Goal: Find specific page/section: Find specific page/section

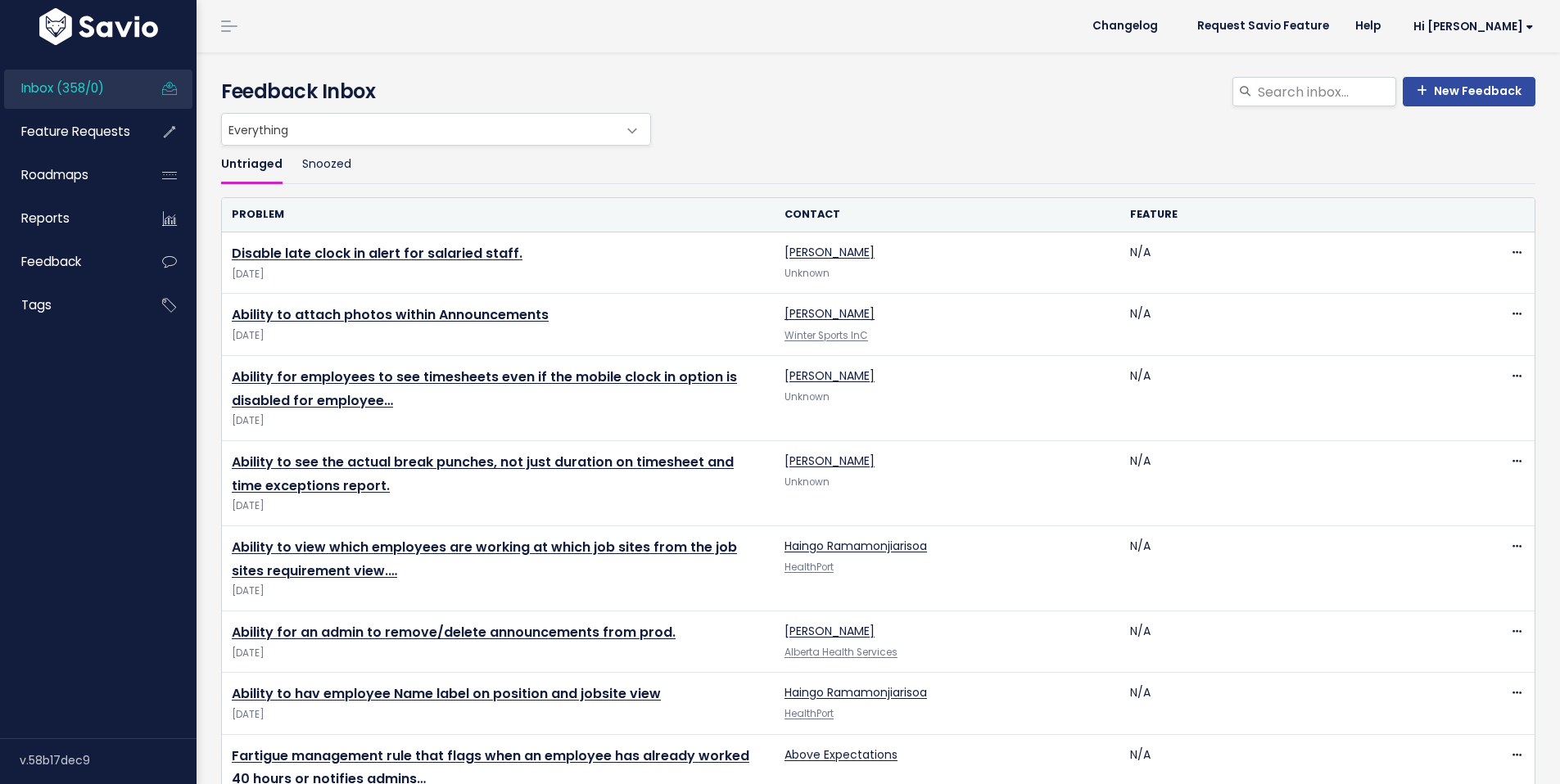
click at [248, 135] on span "Everything" at bounding box center [419, 129] width 395 height 31
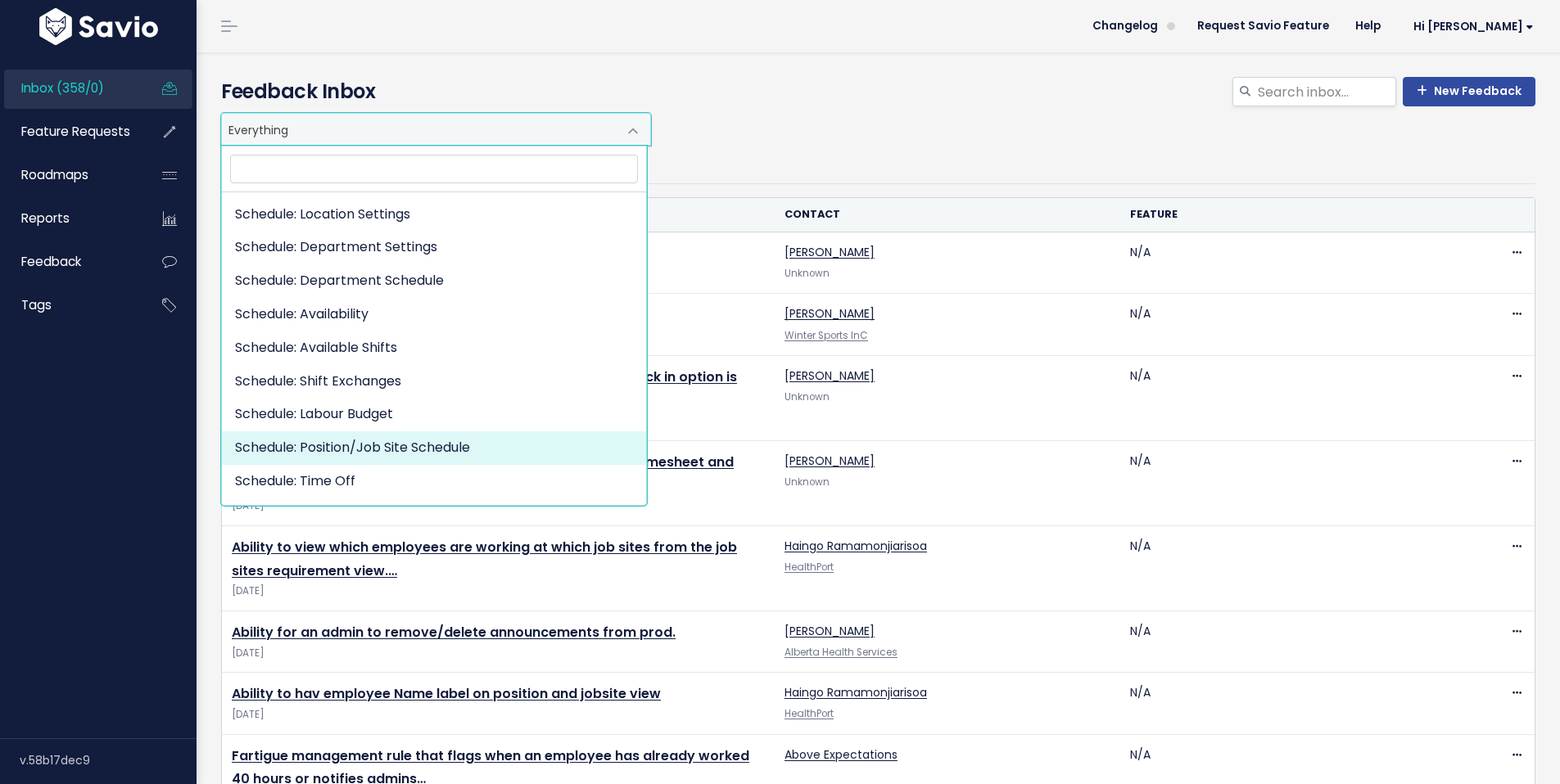
scroll to position [263, 0]
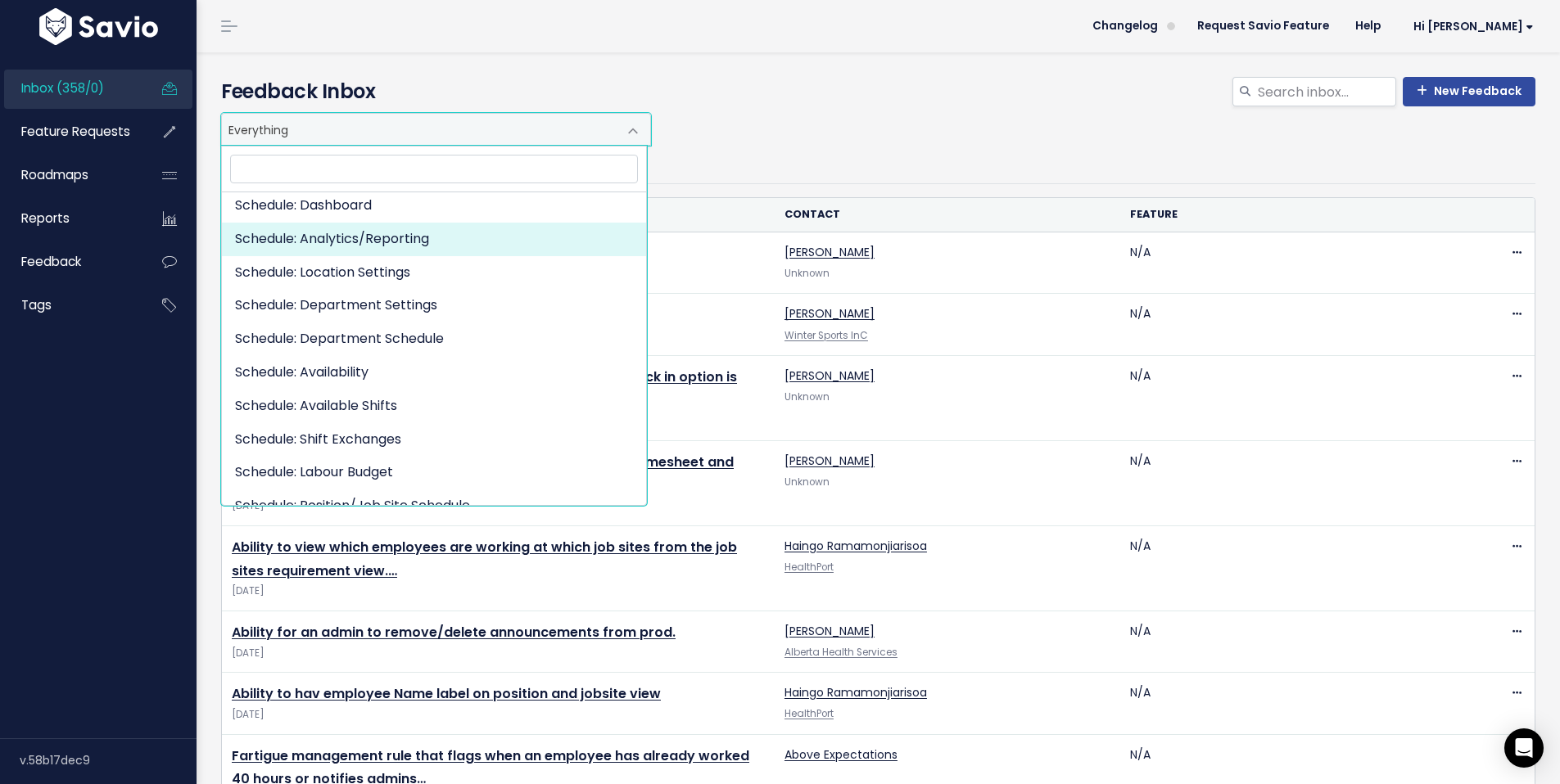
select select "SCHEDULE:ANALYTICSREPORTING"
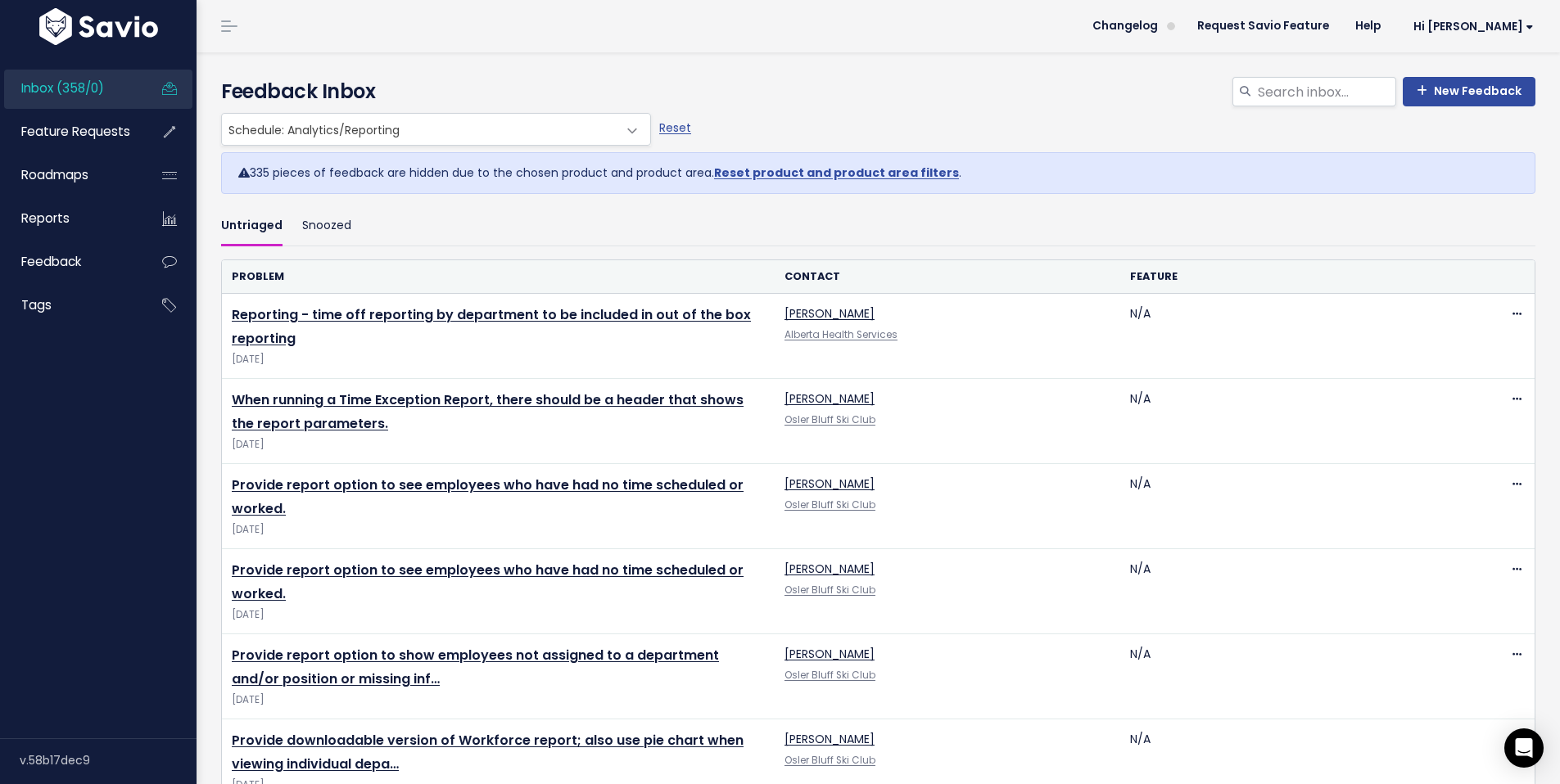
click at [838, 115] on div "Everything Any Product: Any Product Area Any Product: No Product Area No Produc…" at bounding box center [873, 129] width 1314 height 33
click at [446, 160] on div "335 pieces of feedback are hidden due to the chosen product and product area. R…" at bounding box center [877, 174] width 1314 height 42
click at [426, 144] on span "Schedule: Analytics/Reporting" at bounding box center [419, 129] width 395 height 31
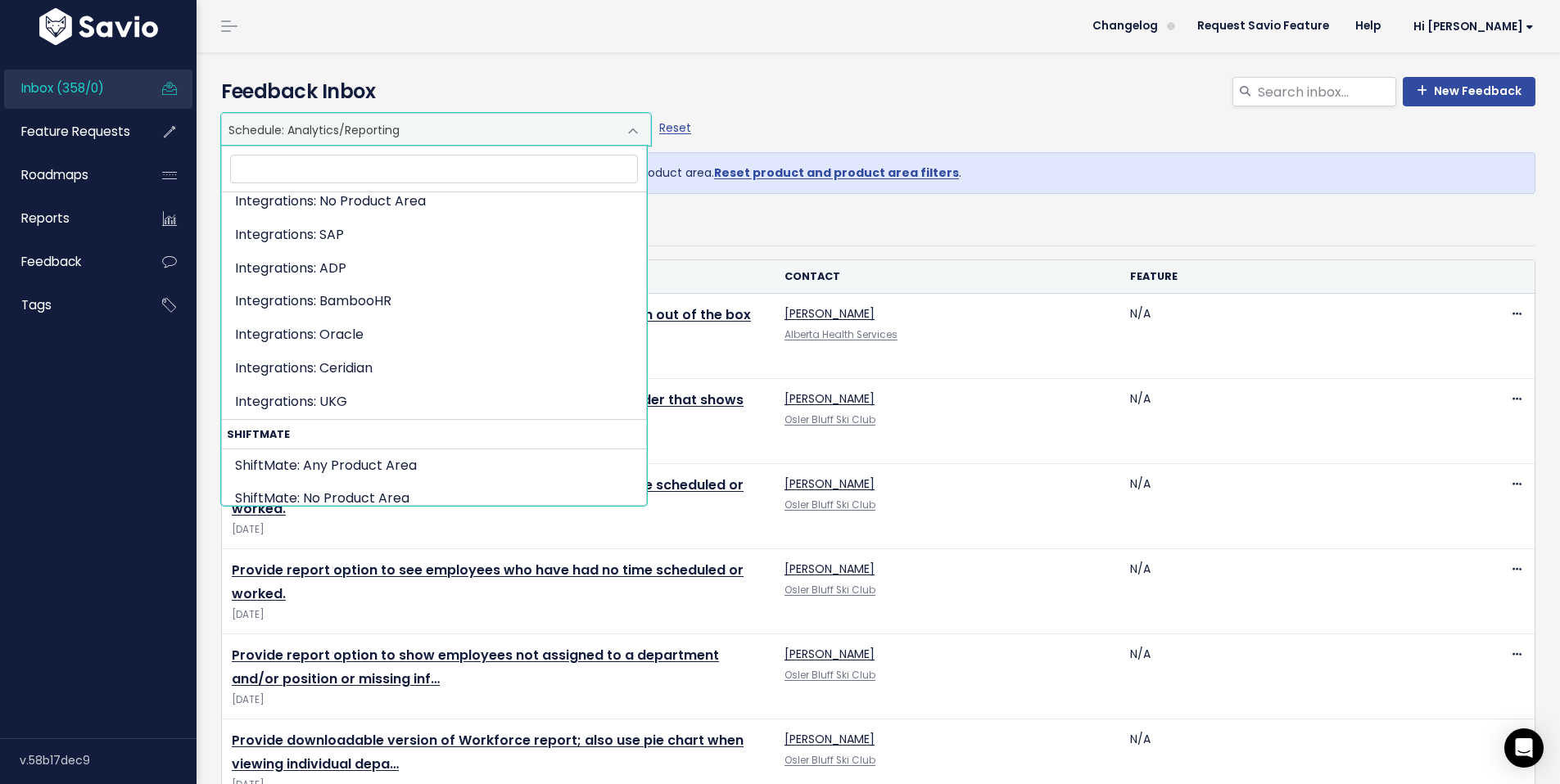
scroll to position [1468, 0]
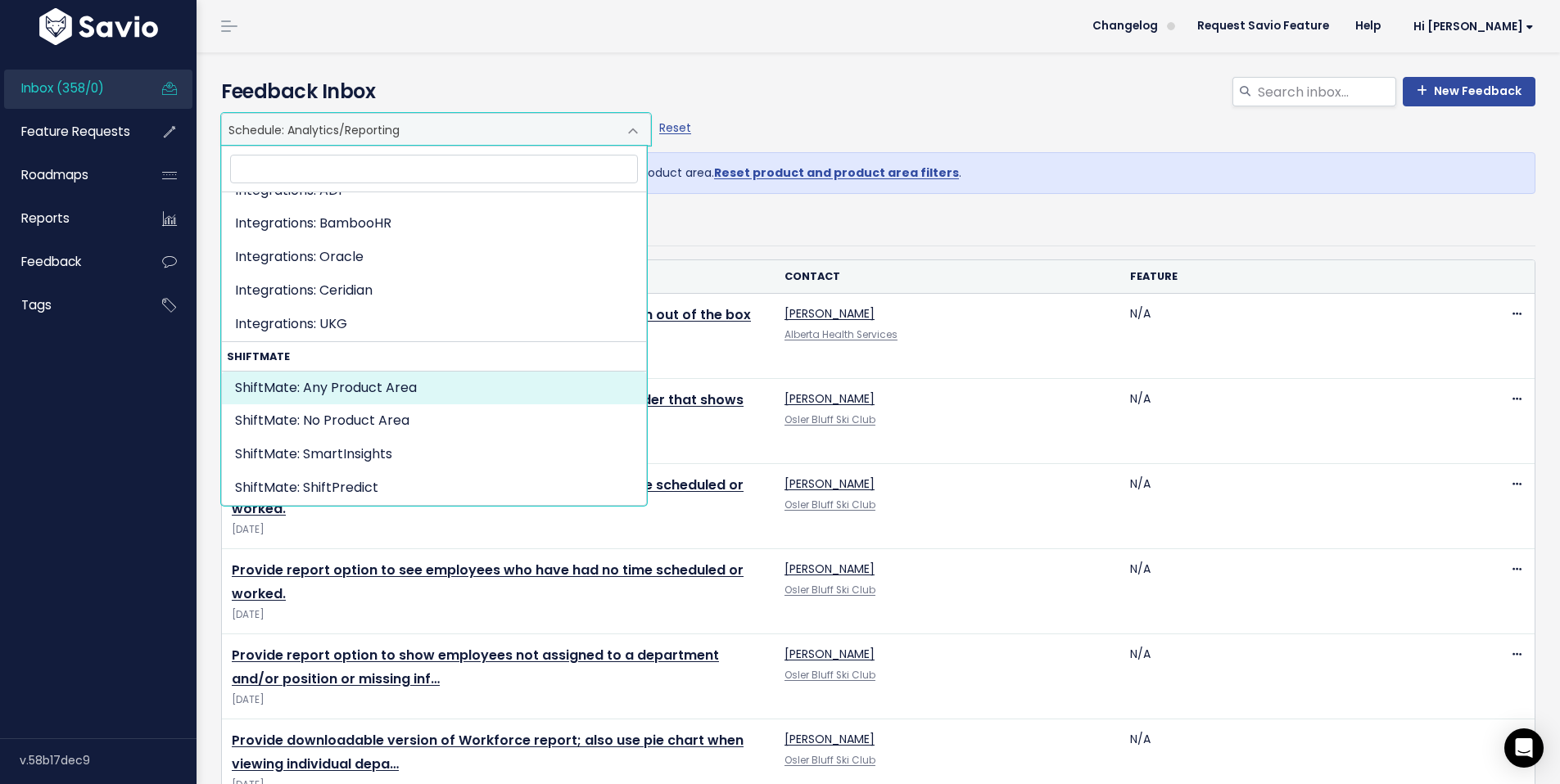
click at [756, 124] on div "Reset" at bounding box center [710, 129] width 110 height 33
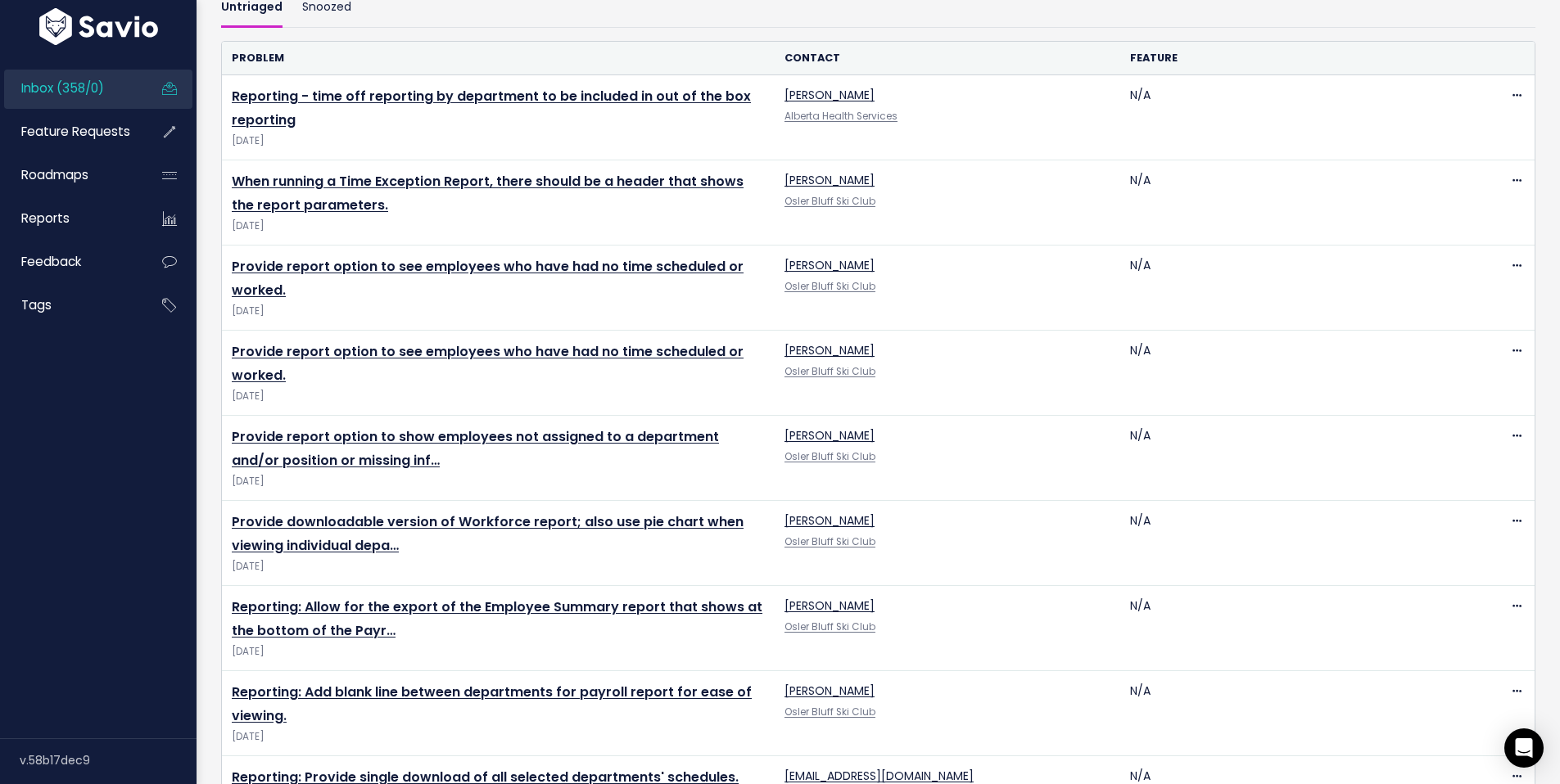
scroll to position [0, 0]
